Goal: Task Accomplishment & Management: Use online tool/utility

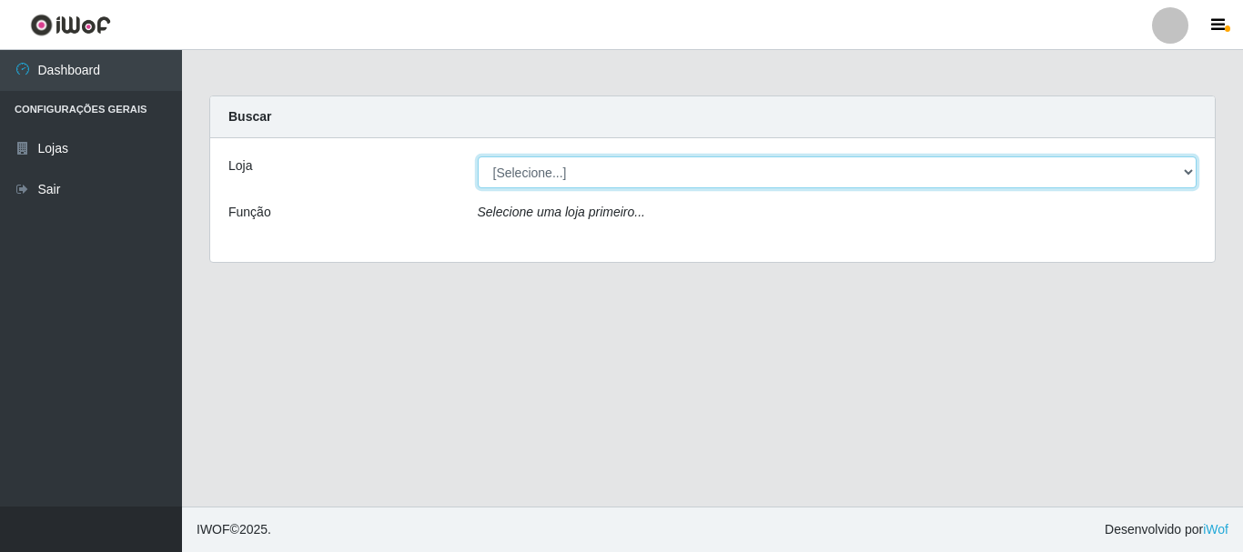
click at [1192, 171] on select "[Selecione...] Nordestão - Alecrim" at bounding box center [838, 173] width 720 height 32
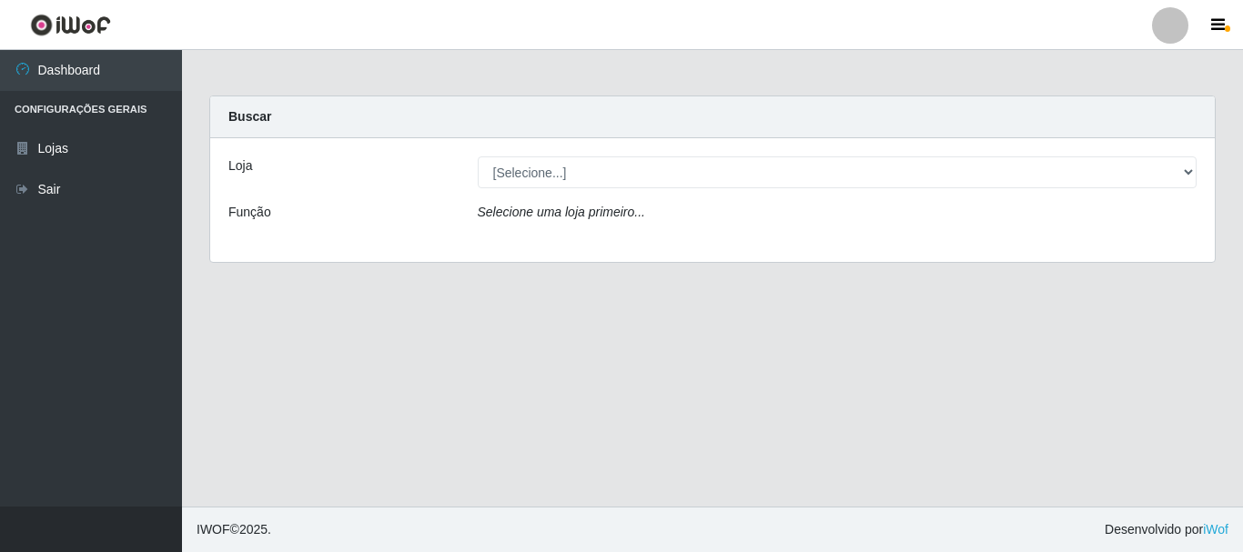
click at [1107, 247] on div "Loja [Selecione...] Nordestão - Alecrim Função Selecione uma loja primeiro..." at bounding box center [712, 200] width 1005 height 124
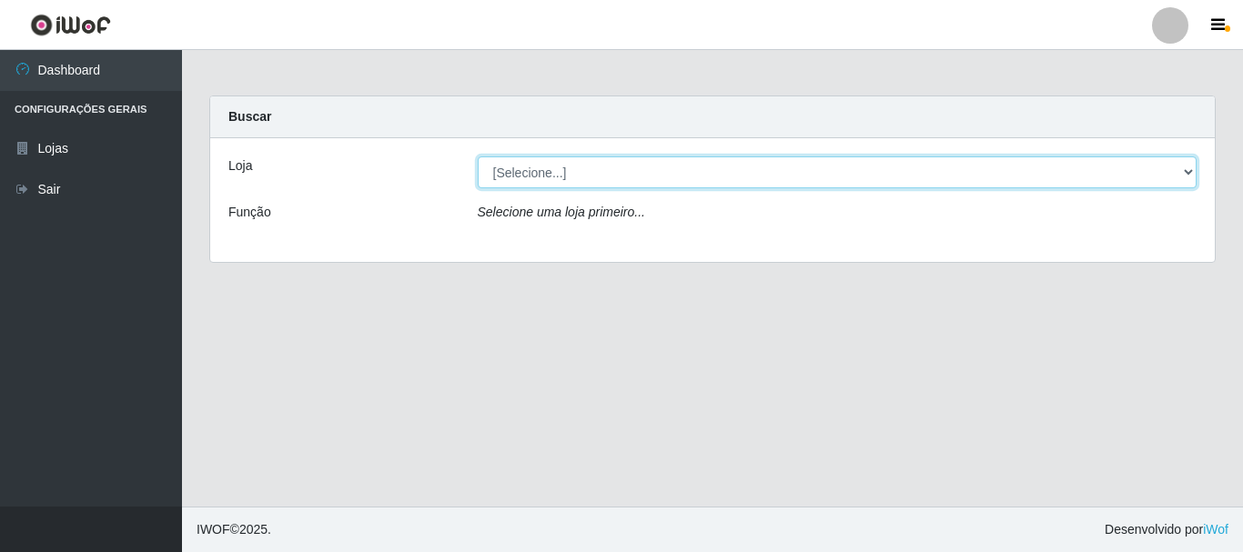
click at [1185, 169] on select "[Selecione...] Nordestão - Alecrim" at bounding box center [838, 173] width 720 height 32
select select "453"
click at [478, 157] on select "[Selecione...] Nordestão - Alecrim" at bounding box center [838, 173] width 720 height 32
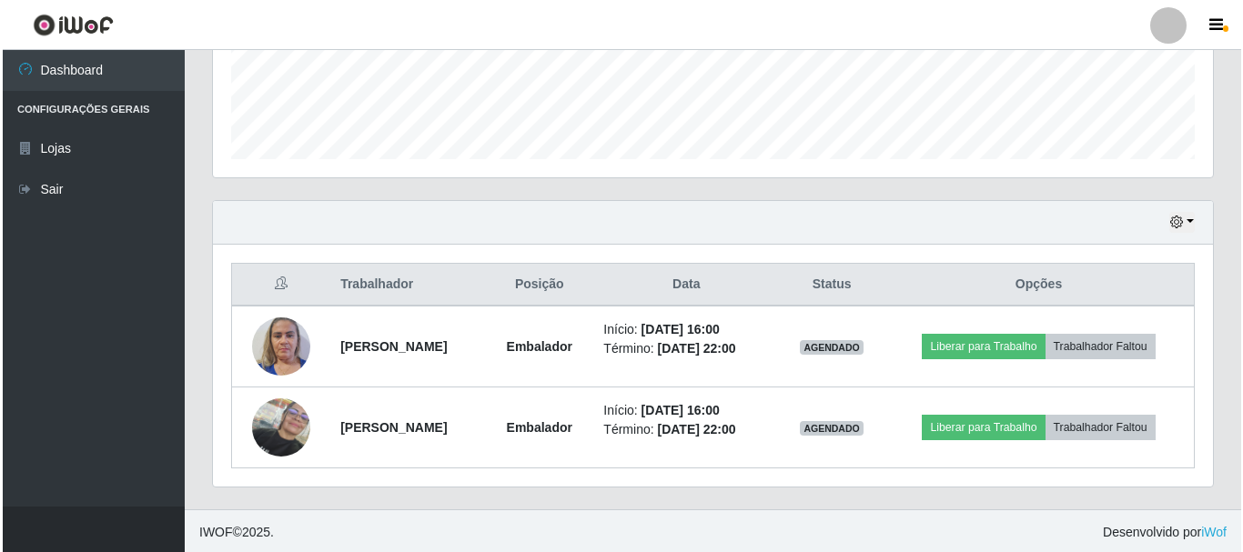
scroll to position [494, 0]
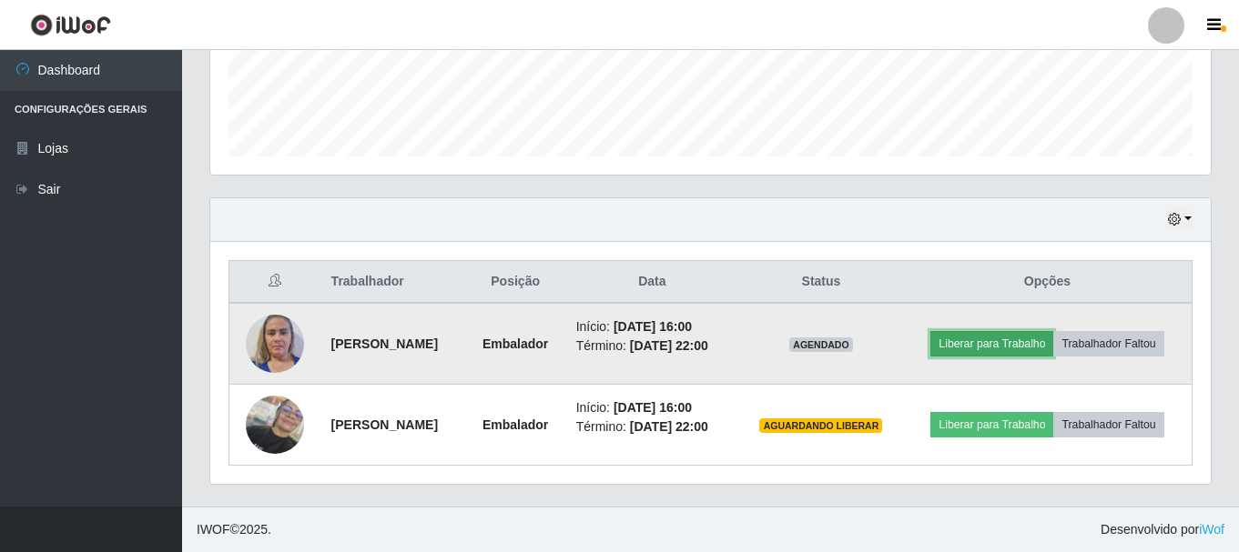
click at [1036, 338] on button "Liberar para Trabalho" at bounding box center [991, 343] width 123 height 25
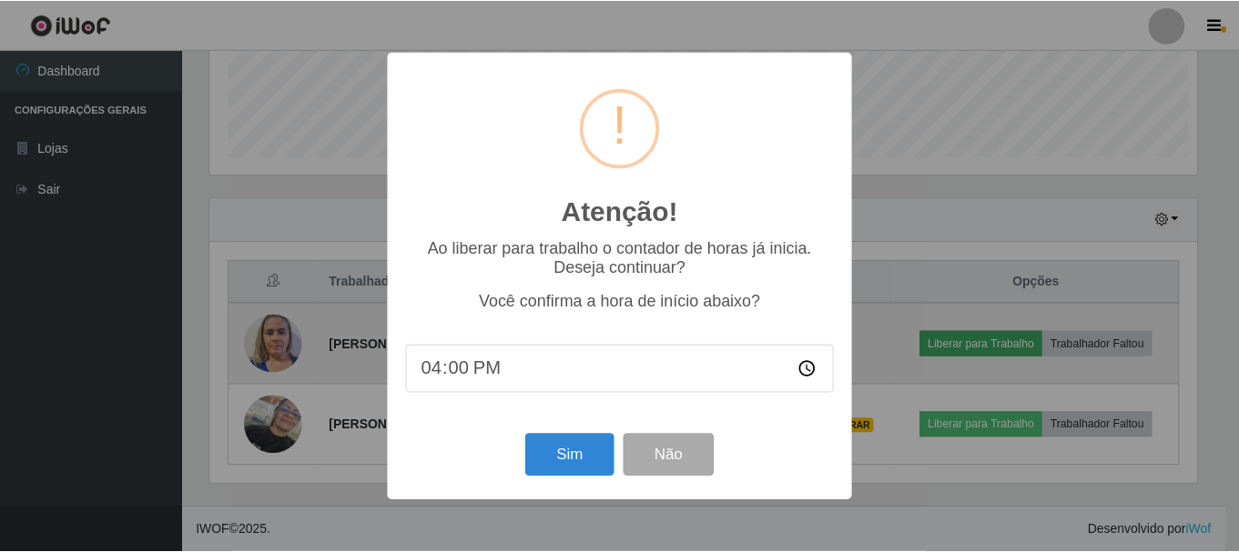
scroll to position [378, 991]
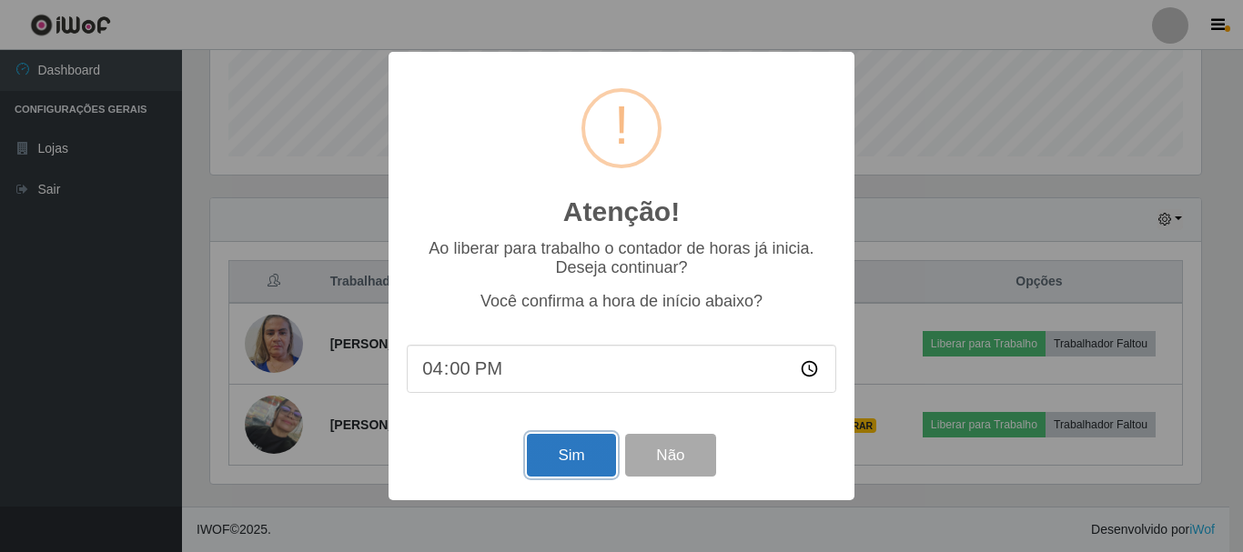
click at [565, 455] on button "Sim" at bounding box center [571, 455] width 88 height 43
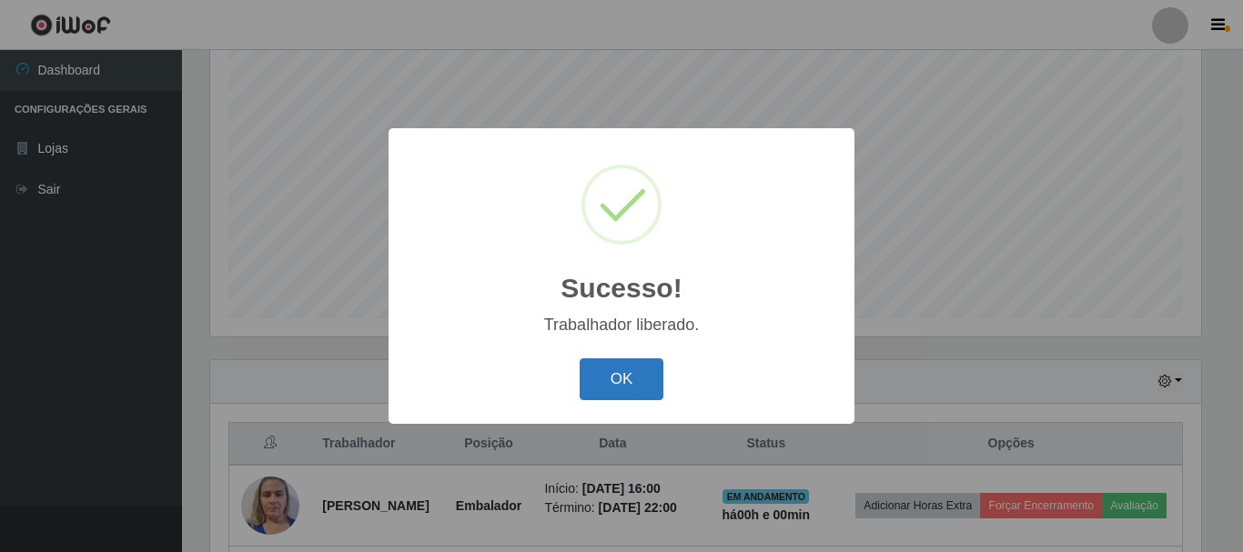
click at [619, 377] on button "OK" at bounding box center [622, 380] width 85 height 43
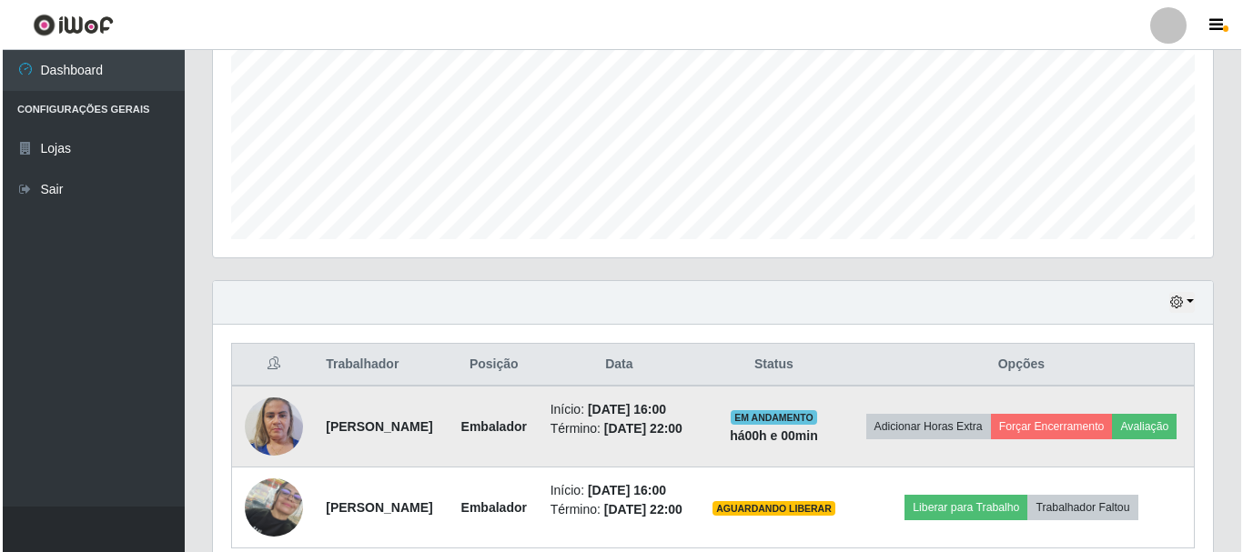
scroll to position [514, 0]
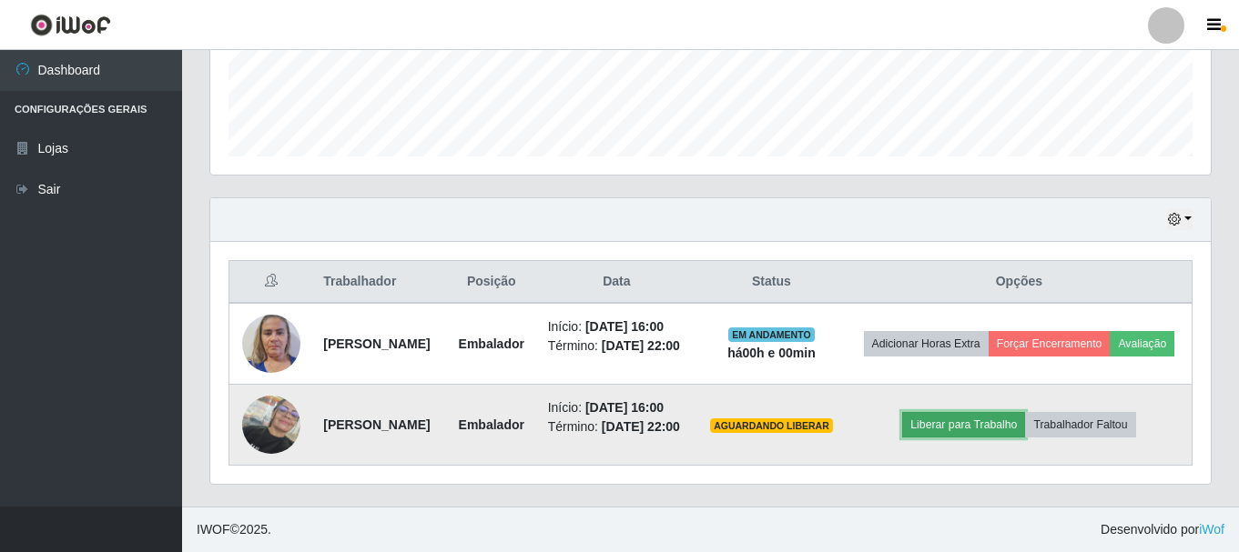
click at [993, 420] on button "Liberar para Trabalho" at bounding box center [963, 424] width 123 height 25
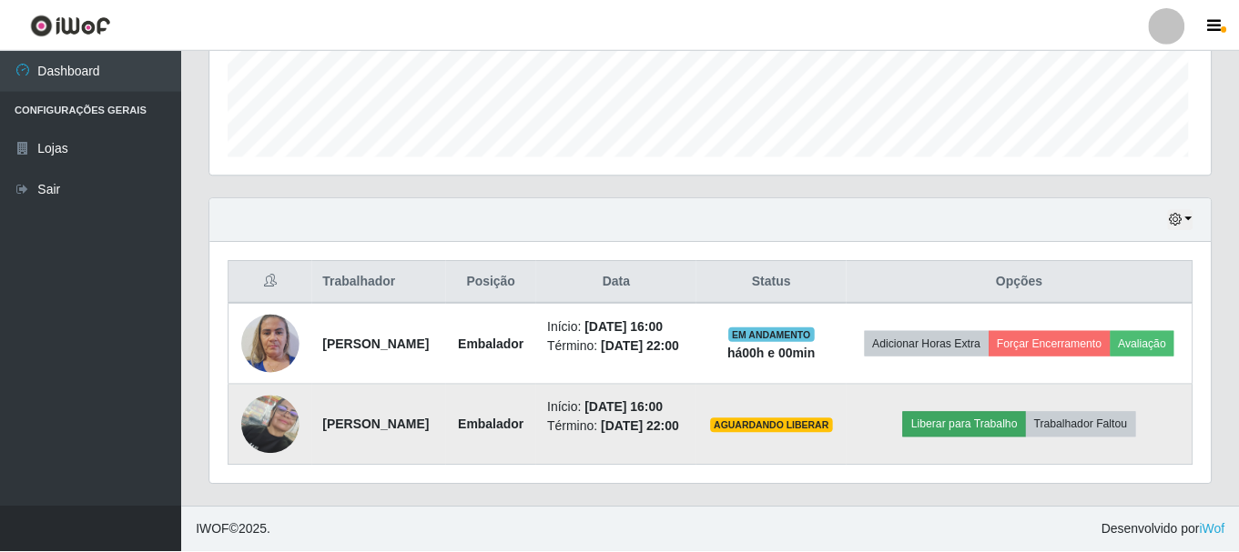
scroll to position [378, 991]
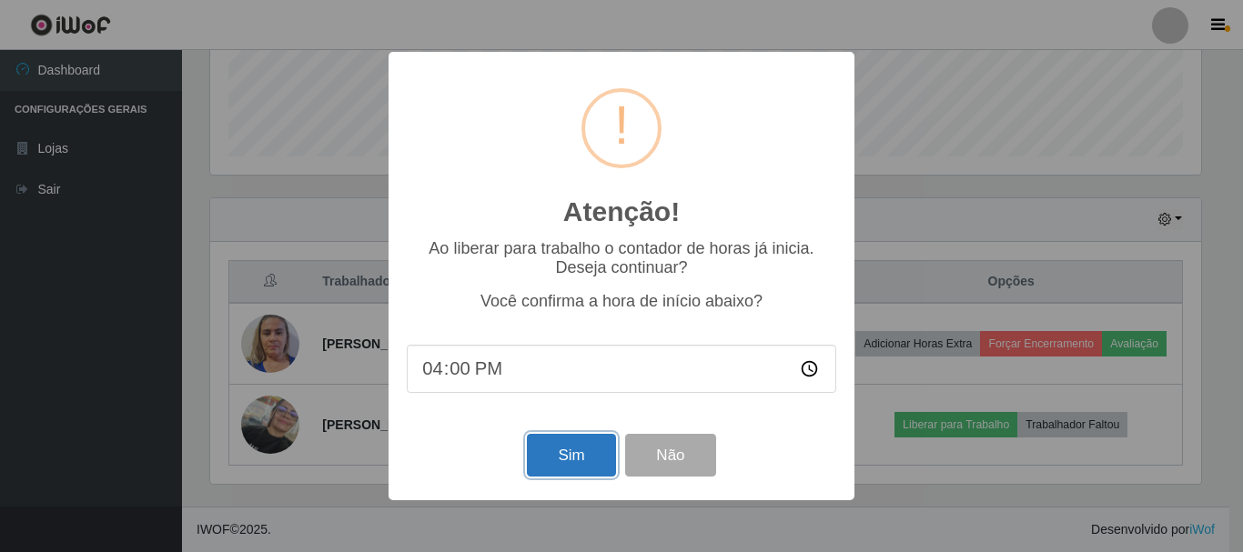
click at [572, 455] on button "Sim" at bounding box center [571, 455] width 88 height 43
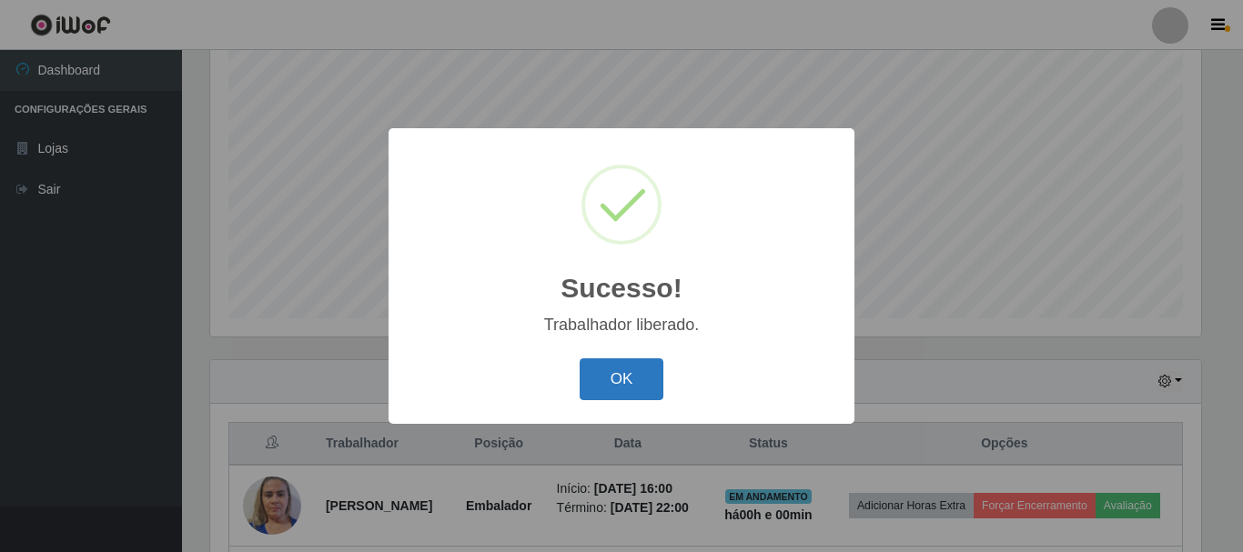
click at [625, 382] on button "OK" at bounding box center [622, 380] width 85 height 43
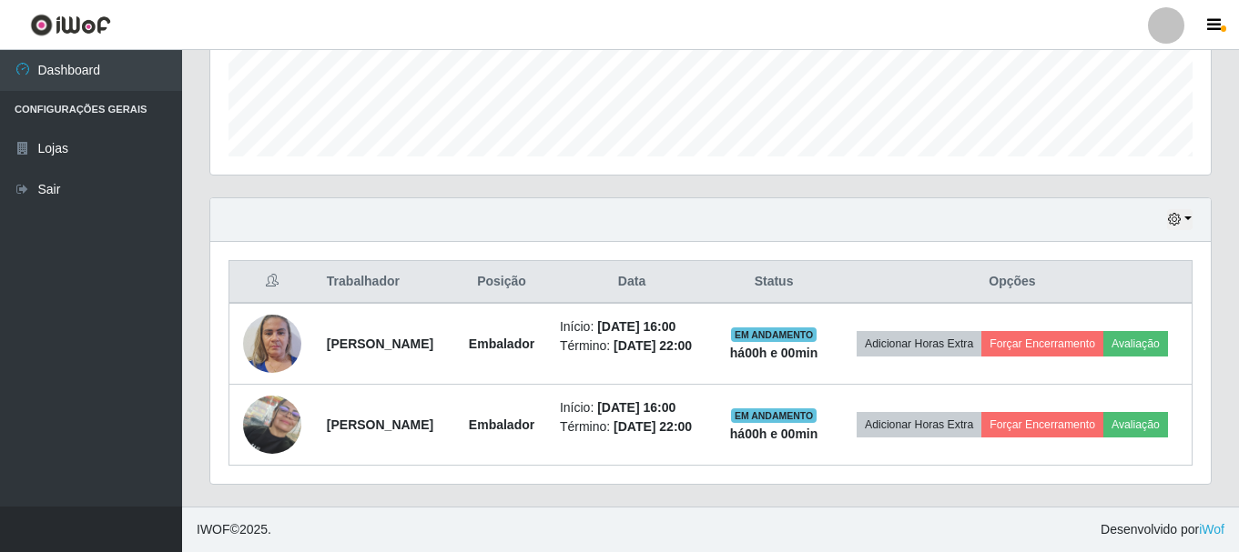
scroll to position [521, 0]
